Goal: Task Accomplishment & Management: Manage account settings

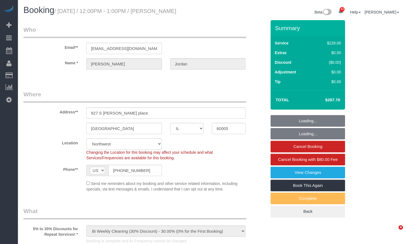
select select "IL"
select select "512"
select select "4"
select select "1"
select select "4"
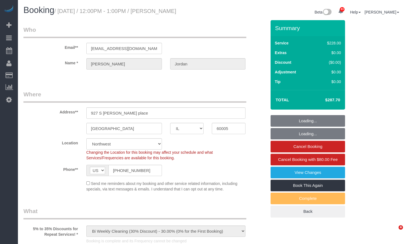
select select "number:1"
select select "number:58"
select select "number:139"
select select "number:105"
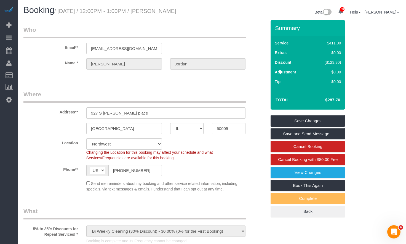
drag, startPoint x: 216, startPoint y: 13, endPoint x: 166, endPoint y: 11, distance: 49.4
click at [166, 11] on div "Booking / September 19, 2025 / 12:00PM - 1:00PM / Matthew Jordan Beta 83 Your N…" at bounding box center [211, 13] width 385 height 15
copy div "Matthew Jordan"
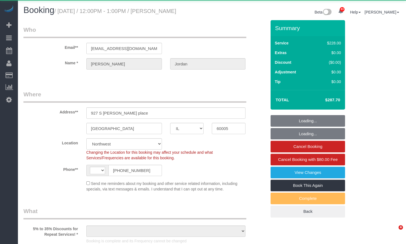
select select "IL"
select select "string:[GEOGRAPHIC_DATA]"
select select "512"
select select "object:958"
select select "string:fspay-ea458d77-515e-444c-89f8-89ad533236a8"
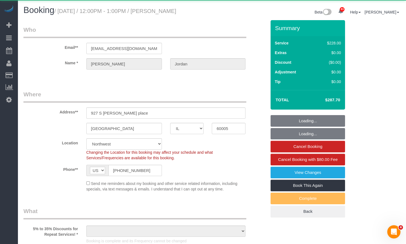
select select "number:1"
select select "number:58"
select select "number:139"
select select "number:105"
select select "4"
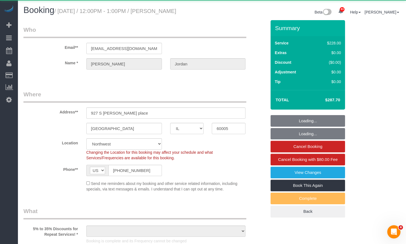
select select "1"
select select "4"
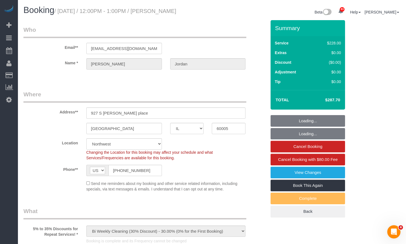
select select "object:1345"
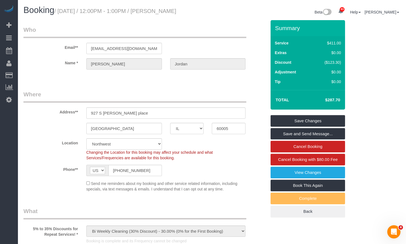
drag, startPoint x: 194, startPoint y: 11, endPoint x: 151, endPoint y: 9, distance: 42.8
click at [151, 9] on h1 "Booking / May 30, 2025 / 12:00PM - 1:00PM / Matthew Jordan" at bounding box center [115, 10] width 184 height 9
copy small "Matthew Jordan"
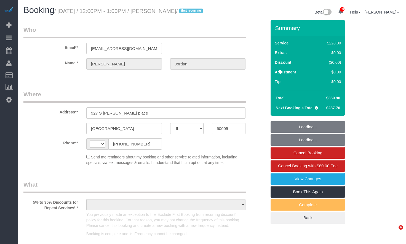
select select "IL"
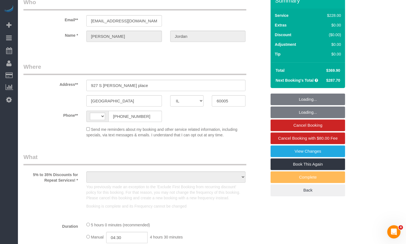
select select "string:US"
select select "string:fspay-ea458d77-515e-444c-89f8-89ad533236a8"
select select "number:1"
select select "number:58"
select select "number:139"
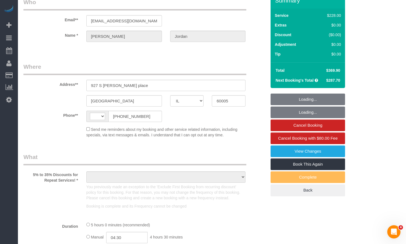
select select "number:105"
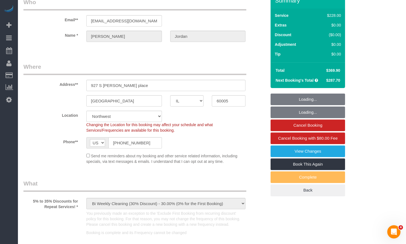
select select "object:1046"
select select "512"
select select "4"
select select "1"
select select "4"
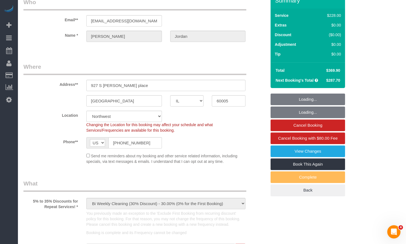
select select "object:1283"
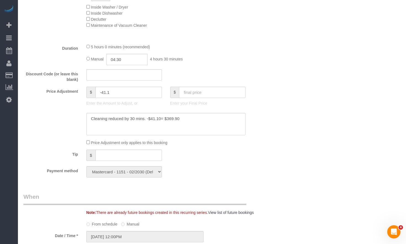
select select "4"
select select "1"
select select "4"
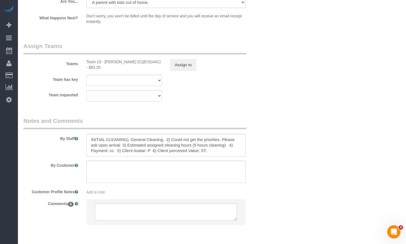
scroll to position [1042, 0]
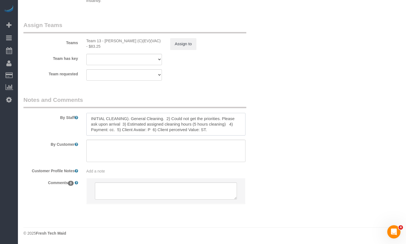
click at [211, 123] on textarea at bounding box center [165, 124] width 159 height 23
click at [206, 129] on textarea at bounding box center [165, 124] width 159 height 23
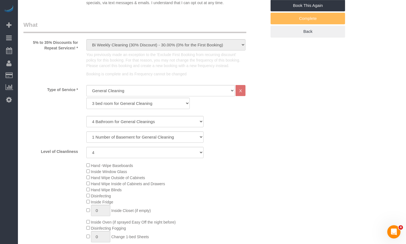
scroll to position [0, 0]
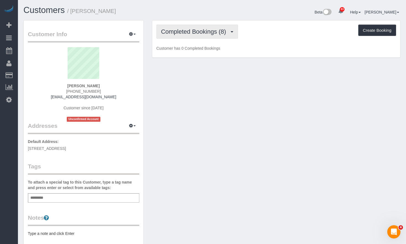
click at [200, 33] on span "Completed Bookings (8)" at bounding box center [195, 31] width 68 height 7
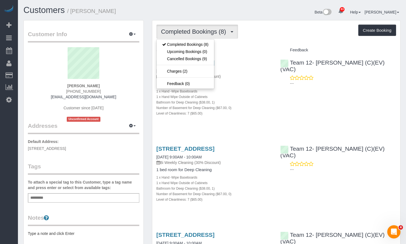
click at [274, 19] on div "Beta 83 Your Notifications You have 0 alerts × You have 1 to charge for [DATE] …" at bounding box center [308, 13] width 193 height 15
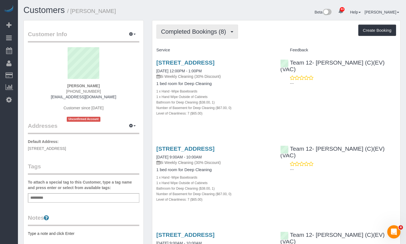
click at [218, 33] on span "Completed Bookings (8)" at bounding box center [195, 31] width 68 height 7
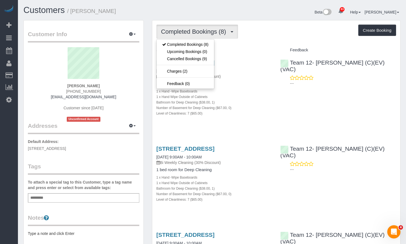
click at [293, 15] on div "Beta 83 Your Notifications You have 0 alerts × You have 1 to charge for [DATE] …" at bounding box center [308, 13] width 193 height 15
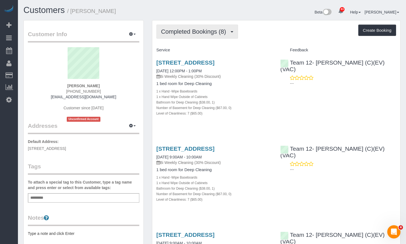
click at [213, 28] on button "Completed Bookings (8)" at bounding box center [197, 32] width 82 height 14
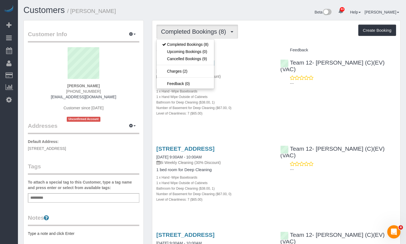
click at [281, 27] on div "Completed Bookings (8) Completed Bookings (8) Upcoming Bookings (0) Cancelled B…" at bounding box center [275, 32] width 239 height 14
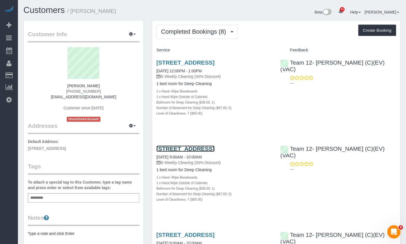
scroll to position [110, 0]
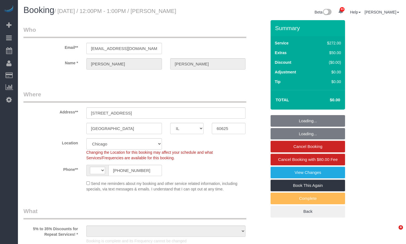
select select "IL"
select select "string:[GEOGRAPHIC_DATA]"
select select "number:1"
select select "number:58"
select select "number:139"
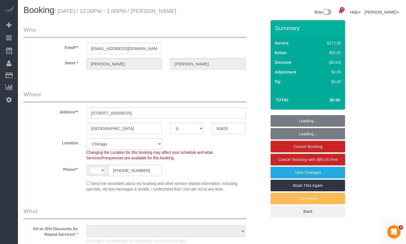
select select "number:108"
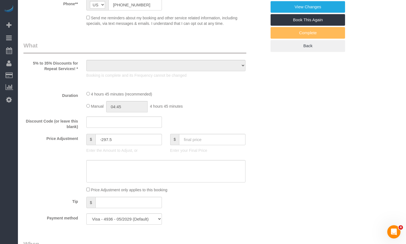
select select "object:1040"
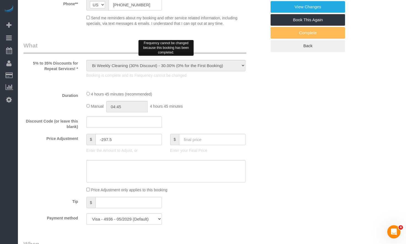
select select "513"
select select "7"
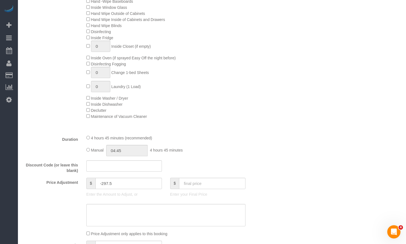
scroll to position [138, 0]
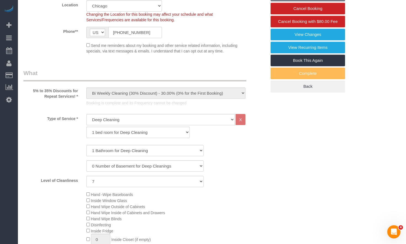
select select "7"
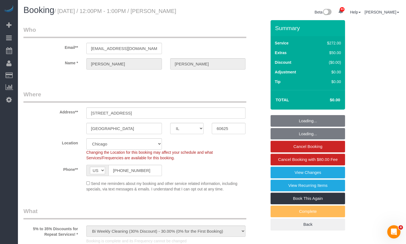
select select "object:1378"
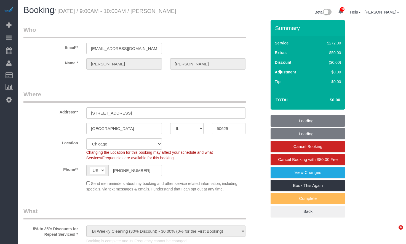
select select "IL"
select select "number:1"
select select "number:58"
select select "number:139"
select select "number:108"
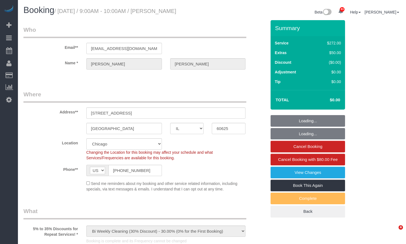
select select "object:1042"
select select "513"
select select "7"
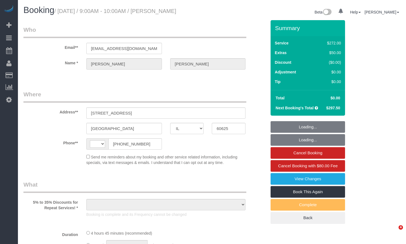
select select "IL"
select select "string:US"
select select "object:694"
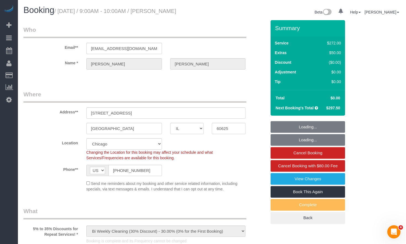
select select "string:fspay-727c2aa6-6c5b-4184-b759-7a3c6004d1de"
select select "number:1"
select select "number:58"
select select "number:139"
select select "number:108"
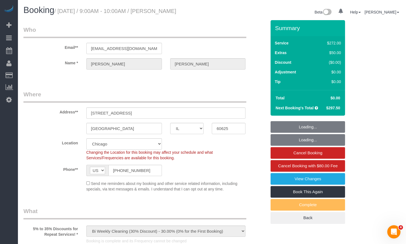
select select "513"
select select "7"
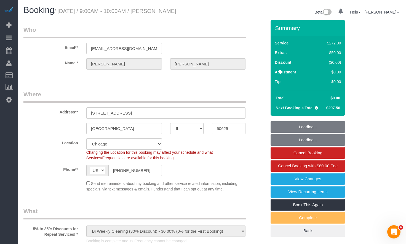
select select "object:1289"
select select "7"
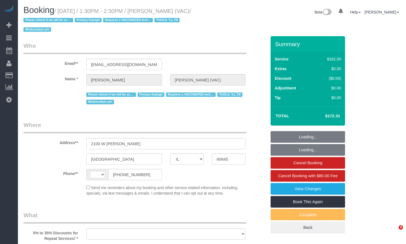
select select "IL"
select select "string:[GEOGRAPHIC_DATA]"
select select "object:836"
select select "6439"
select select "number:1"
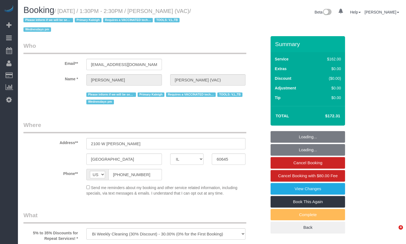
select select "number:66"
select select "number:139"
select select "number:107"
select select "number:98"
select select "number:141"
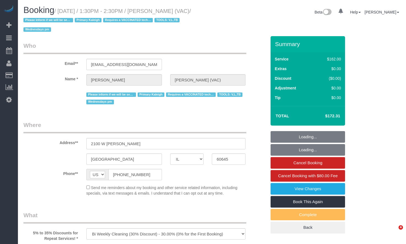
select select "number:143"
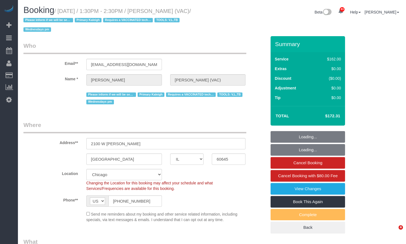
select select "object:1269"
select select "2"
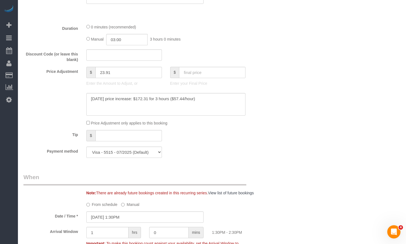
scroll to position [337, 0]
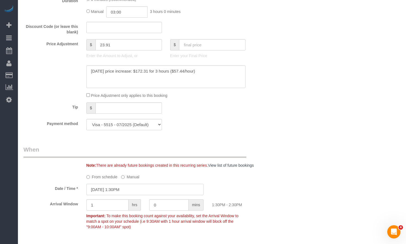
click at [136, 190] on input "09/24/2025 1:30PM" at bounding box center [144, 189] width 117 height 11
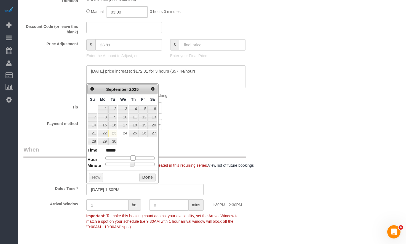
type input "09/24/2025 2:30PM"
type input "******"
type input "09/24/2025 3:30PM"
type input "******"
type input "09/24/2025 2:30PM"
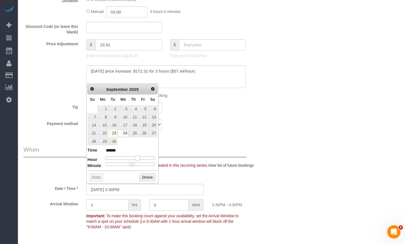
type input "******"
drag, startPoint x: 134, startPoint y: 158, endPoint x: 137, endPoint y: 158, distance: 3.0
click at [137, 158] on span at bounding box center [135, 157] width 5 height 5
type input "09/24/2025 2:25PM"
type input "******"
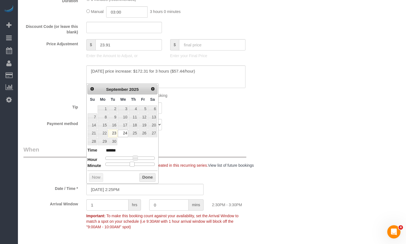
type input "09/24/2025 2:20PM"
type input "******"
type input "09/24/2025 2:15PM"
type input "******"
type input "09/24/2025 2:10PM"
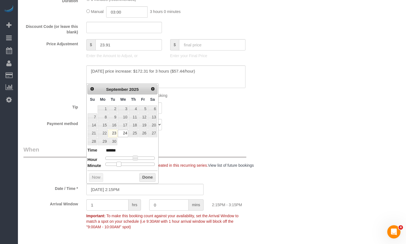
type input "******"
type input "09/24/2025 2:05PM"
type input "******"
type input "09/24/2025 2:00PM"
type input "******"
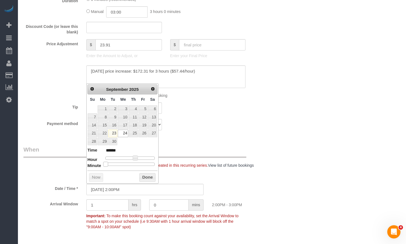
drag, startPoint x: 132, startPoint y: 164, endPoint x: 105, endPoint y: 167, distance: 27.4
click at [105, 167] on div "Prev Next September 2025 Su Mo Tu We Th Fr Sa 1 2 3 4 5 6 7 8 9 10 11 12 13 14 …" at bounding box center [122, 133] width 72 height 100
click at [145, 178] on button "Done" at bounding box center [147, 177] width 16 height 9
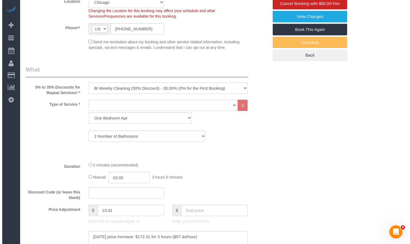
scroll to position [0, 0]
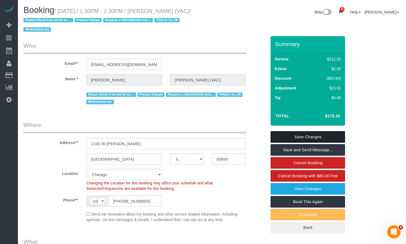
click at [307, 138] on link "Save Changes" at bounding box center [307, 137] width 74 height 12
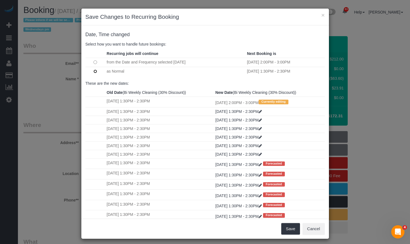
scroll to position [73, 0]
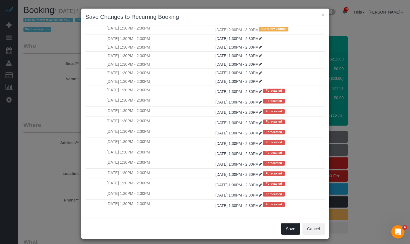
click at [289, 228] on button "Save" at bounding box center [290, 229] width 19 height 12
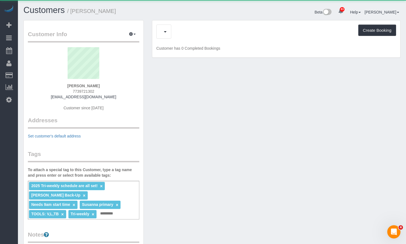
click at [180, 29] on div "Create Booking" at bounding box center [275, 32] width 239 height 14
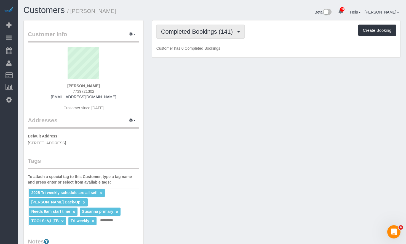
click at [179, 34] on span "Completed Bookings (141)" at bounding box center [198, 31] width 74 height 7
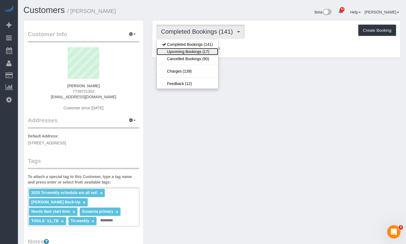
click at [178, 54] on link "Upcoming Bookings (17)" at bounding box center [188, 51] width 62 height 7
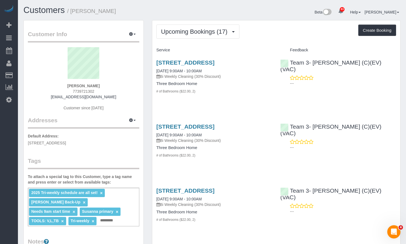
click at [189, 14] on h1 "Customers / [PERSON_NAME]" at bounding box center [115, 10] width 184 height 9
click at [190, 33] on span "Upcoming Bookings (17)" at bounding box center [195, 31] width 69 height 7
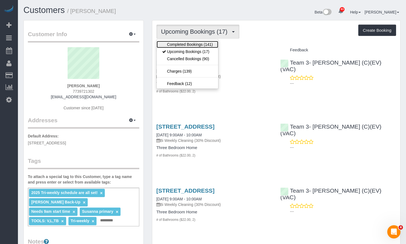
click at [190, 41] on link "Completed Bookings (141)" at bounding box center [188, 44] width 62 height 7
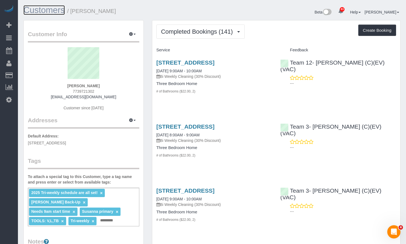
click at [57, 9] on link "Customers" at bounding box center [43, 10] width 41 height 10
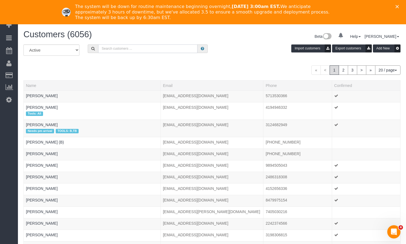
paste input "Jenny Czaja"
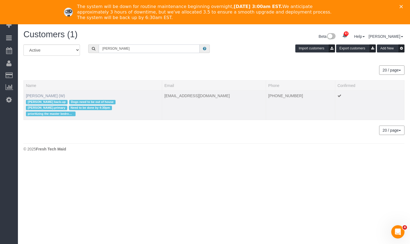
type input "Jenny Czaja"
click at [43, 95] on link "Jenny Czaja (W)" at bounding box center [45, 95] width 39 height 4
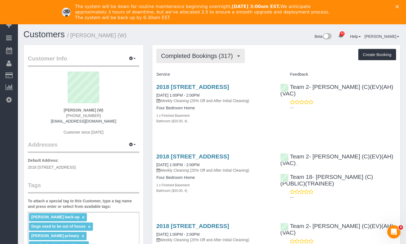
click at [213, 55] on span "Completed Bookings (317)" at bounding box center [198, 55] width 74 height 7
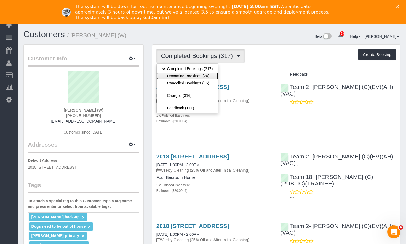
click at [207, 76] on link "Upcoming Bookings (26)" at bounding box center [188, 75] width 62 height 7
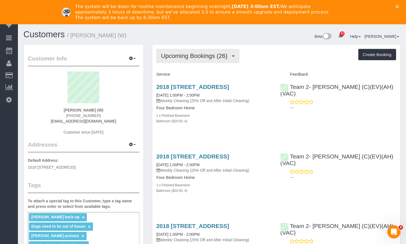
click at [190, 52] on span "Upcoming Bookings (26)" at bounding box center [195, 55] width 69 height 7
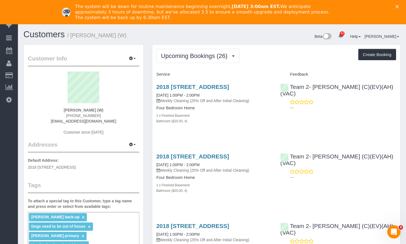
click at [398, 6] on polygon "Close" at bounding box center [396, 6] width 3 height 3
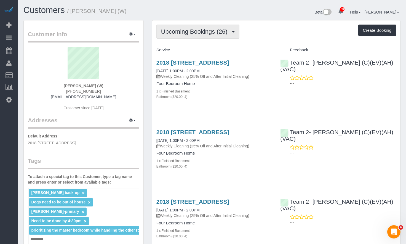
click at [194, 31] on span "Upcoming Bookings (26)" at bounding box center [195, 31] width 69 height 7
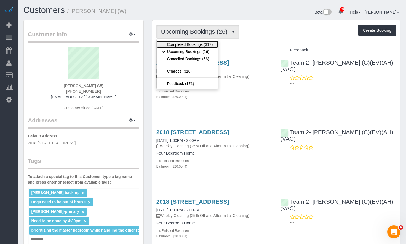
click at [194, 42] on link "Completed Bookings (317)" at bounding box center [188, 44] width 62 height 7
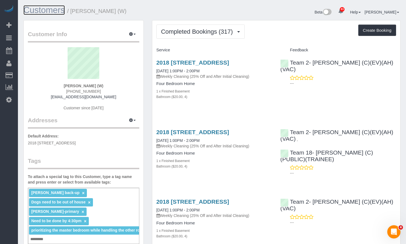
click at [44, 9] on link "Customers" at bounding box center [43, 10] width 41 height 10
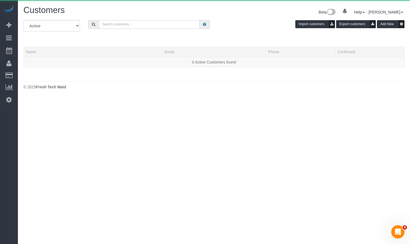
click at [127, 20] on input "text" at bounding box center [149, 24] width 101 height 9
paste input "Marcilena Shaeffer"
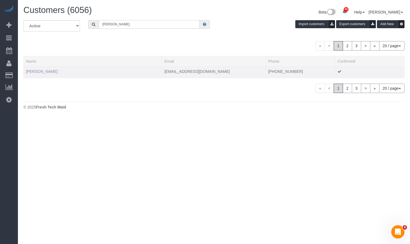
type input "Marcilena Shaeffer"
click at [45, 70] on link "Marcilena Shaeffer" at bounding box center [42, 71] width 32 height 4
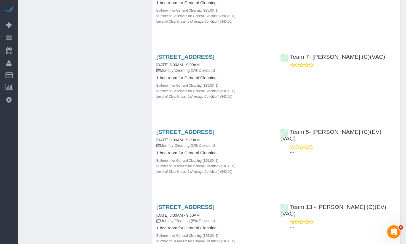
scroll to position [326, 0]
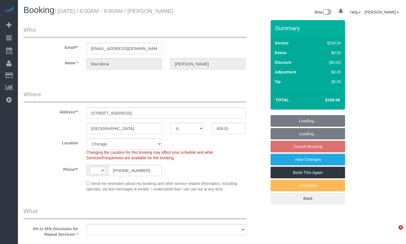
select select "IL"
select select "string:[GEOGRAPHIC_DATA]"
select select "object:808"
select select "number:1"
select select "number:58"
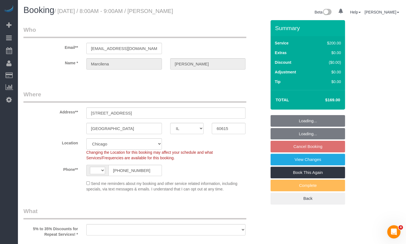
select select "number:139"
select select "number:106"
select select "512"
select select "5"
select select "spot1"
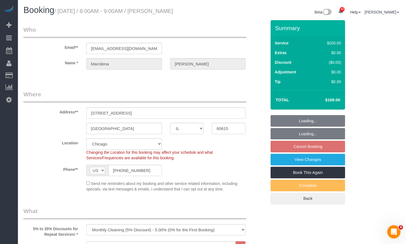
select select "5"
select select "object:1350"
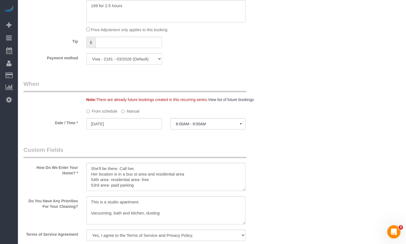
scroll to position [551, 0]
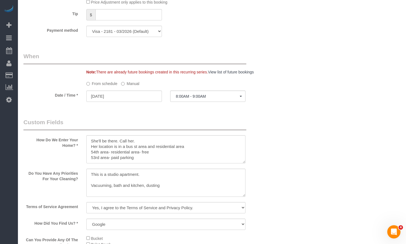
click at [129, 86] on label "Manual" at bounding box center [130, 82] width 18 height 7
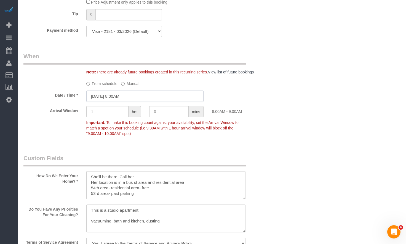
click at [131, 102] on input "[DATE] 8:00AM" at bounding box center [144, 95] width 117 height 11
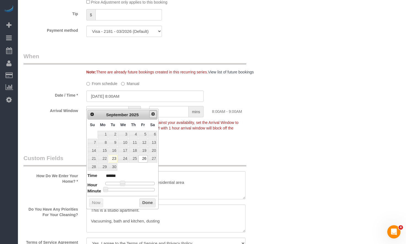
click at [154, 115] on span "Next" at bounding box center [153, 114] width 4 height 4
click at [147, 136] on link "3" at bounding box center [142, 134] width 9 height 7
type input "[DATE] 8:00AM"
click at [259, 138] on div "Arrival Window 1 hrs 0 mins 8:00AM - 9:00AM Important: To make this booking cou…" at bounding box center [144, 122] width 251 height 33
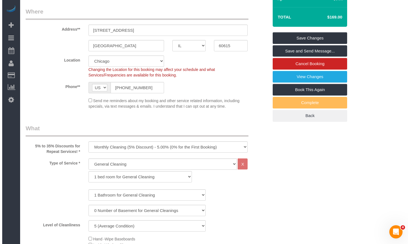
scroll to position [0, 0]
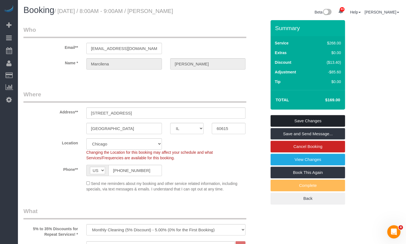
click at [330, 126] on link "Save Changes" at bounding box center [307, 121] width 74 height 12
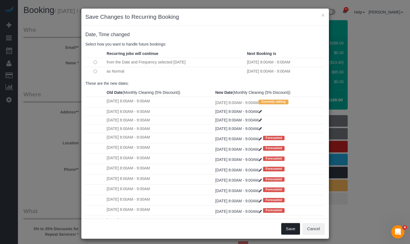
click at [287, 227] on button "Save" at bounding box center [290, 229] width 19 height 12
